Goal: Information Seeking & Learning: Learn about a topic

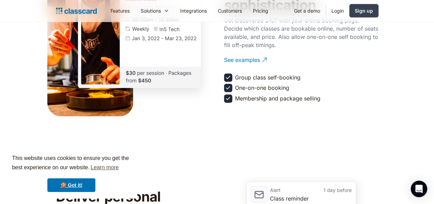
scroll to position [789, 0]
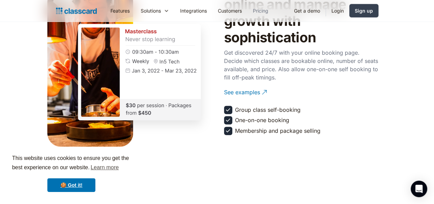
click at [247, 13] on link "Pricing" at bounding box center [260, 10] width 26 height 15
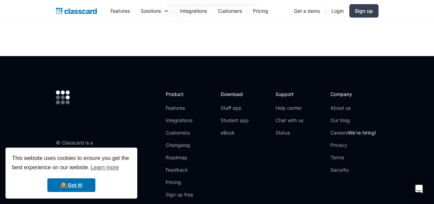
scroll to position [1339, 0]
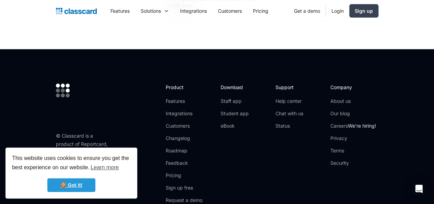
click at [85, 184] on link "🍪 Got it!" at bounding box center [71, 185] width 48 height 14
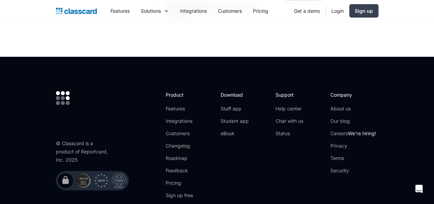
scroll to position [1297, 0]
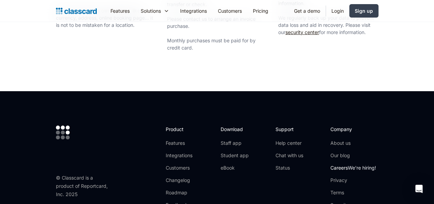
click at [374, 164] on link "Careers We're hiring!" at bounding box center [354, 167] width 46 height 7
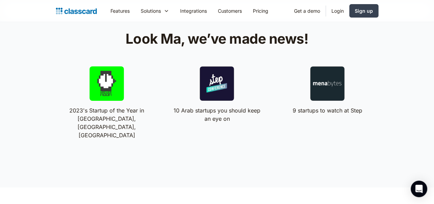
scroll to position [1244, 0]
